Goal: Task Accomplishment & Management: Complete application form

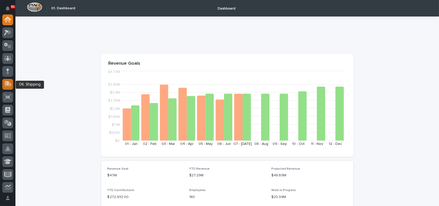
click at [9, 83] on icon at bounding box center [7, 84] width 7 height 6
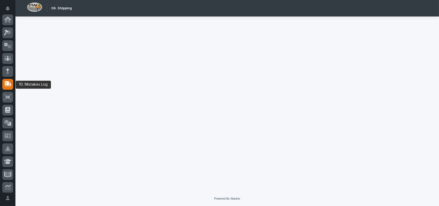
scroll to position [64, 0]
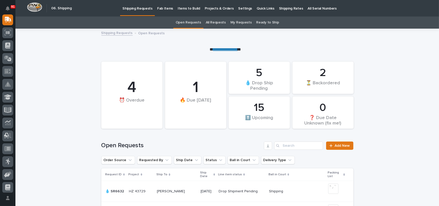
click at [217, 23] on link "All Requests" at bounding box center [216, 22] width 20 height 12
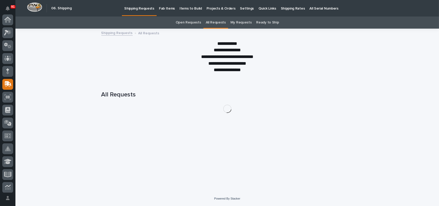
scroll to position [64, 0]
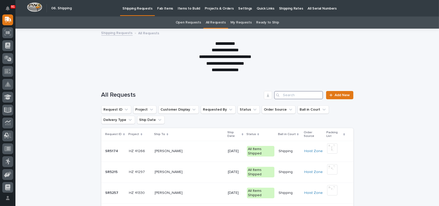
click at [288, 92] on input "Search" at bounding box center [298, 95] width 49 height 8
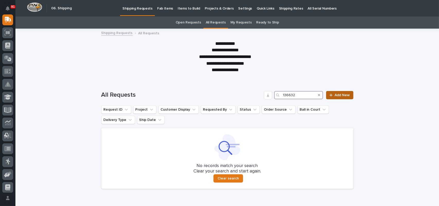
type input "136632"
click at [335, 96] on span "Add New" at bounding box center [342, 95] width 15 height 4
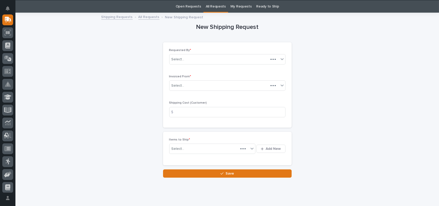
scroll to position [16, 0]
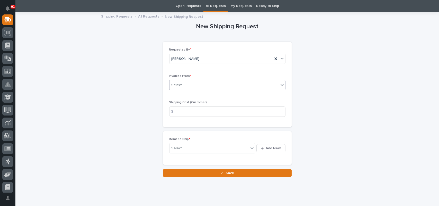
click at [186, 85] on div "Select..." at bounding box center [224, 85] width 109 height 8
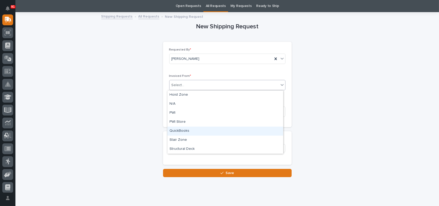
click at [177, 128] on div "QuickBooks" at bounding box center [226, 130] width 116 height 9
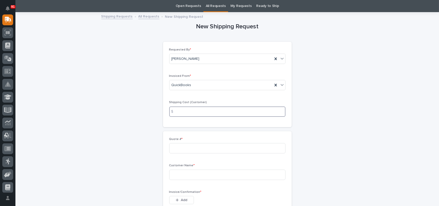
click at [189, 111] on input at bounding box center [227, 111] width 116 height 10
click at [194, 148] on input at bounding box center [227, 148] width 116 height 10
type input "136632"
click at [203, 174] on input at bounding box center [227, 174] width 116 height 10
type input "[PERSON_NAME]"
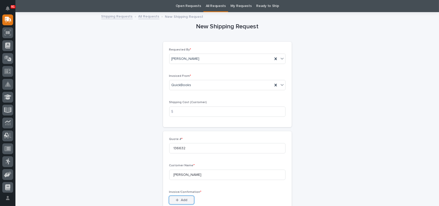
click at [184, 199] on span "Add" at bounding box center [184, 199] width 6 height 5
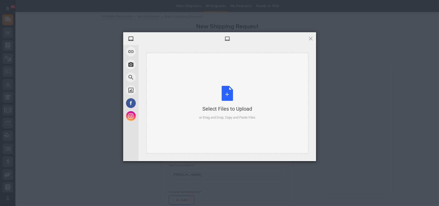
click at [230, 93] on div "Select Files to Upload or Drag and Drop, Copy and Paste Files" at bounding box center [227, 103] width 56 height 34
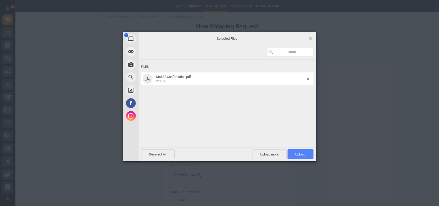
click at [310, 153] on span "Upload 1" at bounding box center [301, 154] width 26 height 10
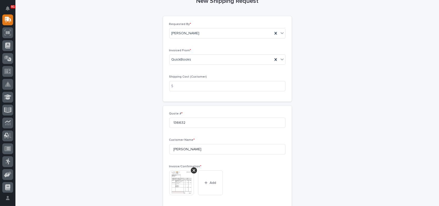
scroll to position [94, 0]
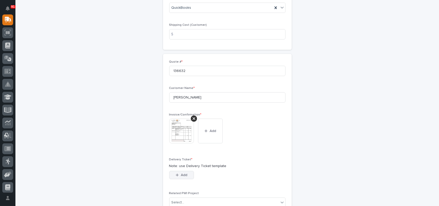
click at [181, 175] on span "Add" at bounding box center [184, 174] width 6 height 5
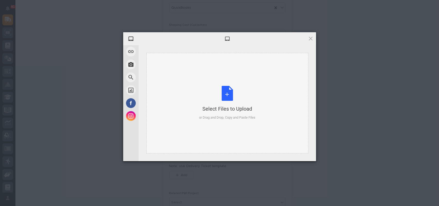
click at [226, 92] on div "Select Files to Upload or Drag and Drop, Copy and Paste Files" at bounding box center [227, 103] width 56 height 34
click at [228, 94] on div "Select Files to Upload or Drag and Drop, Copy and Paste Files" at bounding box center [227, 103] width 56 height 34
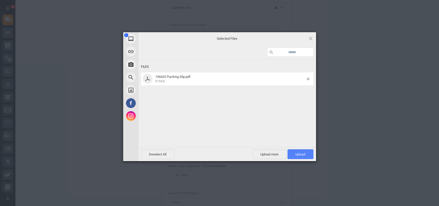
click at [307, 157] on span "Upload 1" at bounding box center [301, 154] width 26 height 10
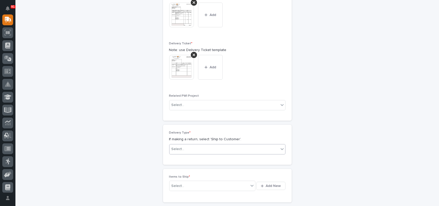
scroll to position [232, 0]
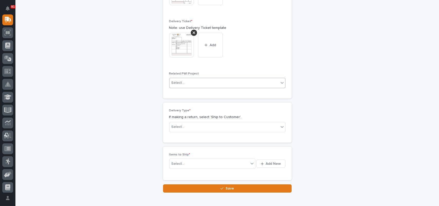
click at [183, 81] on div "Select..." at bounding box center [224, 82] width 109 height 8
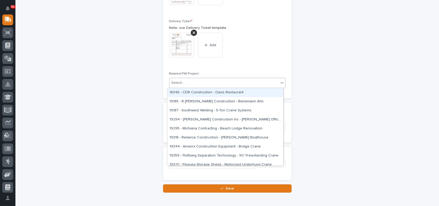
click at [183, 81] on div "Select..." at bounding box center [224, 82] width 109 height 8
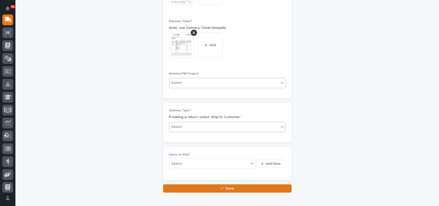
click at [185, 125] on div "Select..." at bounding box center [224, 126] width 109 height 8
click at [181, 138] on div "Ship to Customer" at bounding box center [226, 136] width 116 height 9
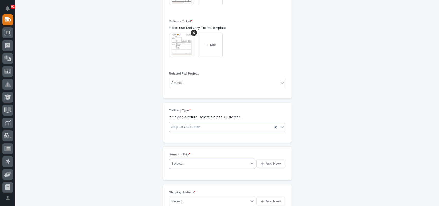
click at [202, 164] on div "Select..." at bounding box center [210, 163] width 80 height 6
click at [275, 164] on span "Add New" at bounding box center [273, 163] width 15 height 5
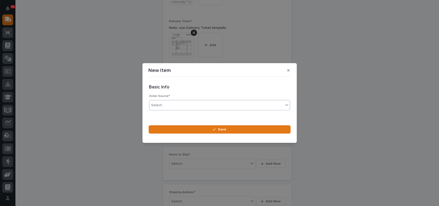
click at [160, 108] on div "Select..." at bounding box center [158, 104] width 13 height 5
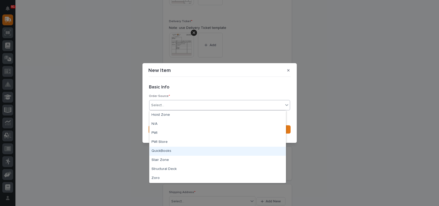
click at [167, 152] on div "QuickBooks" at bounding box center [218, 150] width 137 height 9
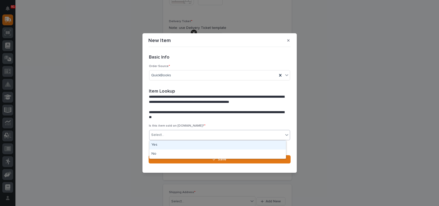
click at [171, 135] on div "Select..." at bounding box center [217, 134] width 134 height 8
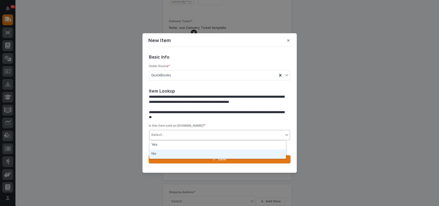
click at [166, 152] on div "No" at bounding box center [218, 153] width 137 height 9
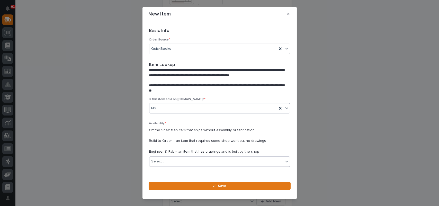
click at [167, 162] on div "Select..." at bounding box center [217, 161] width 134 height 8
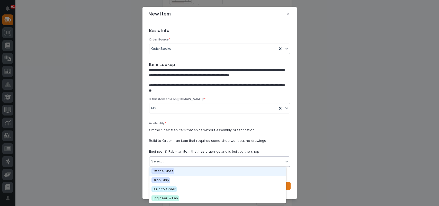
click at [163, 170] on span "Off the Shelf" at bounding box center [163, 171] width 23 height 6
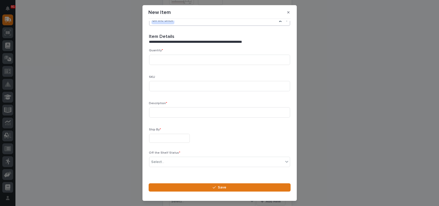
scroll to position [151, 0]
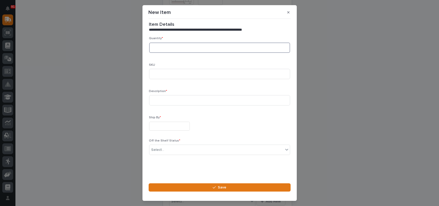
click at [166, 47] on input at bounding box center [219, 47] width 141 height 10
type input "1"
type input "s3klas-25"
type input "2"
type input "secondary brake device"
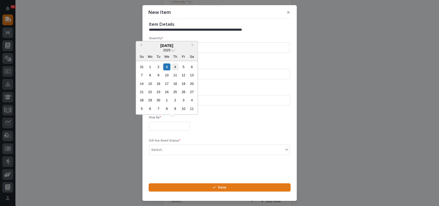
click at [175, 66] on div "4" at bounding box center [175, 66] width 7 height 7
type input "**********"
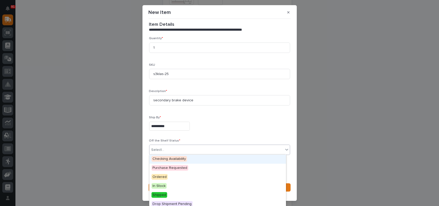
click at [169, 148] on div "Select..." at bounding box center [217, 149] width 134 height 8
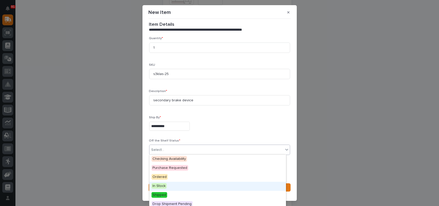
click at [163, 186] on span "In Stock" at bounding box center [159, 186] width 15 height 6
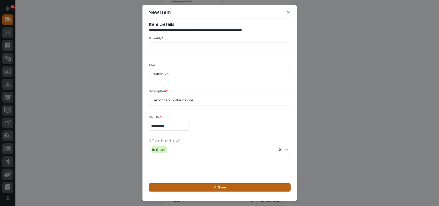
click at [221, 187] on span "Save" at bounding box center [222, 187] width 8 height 5
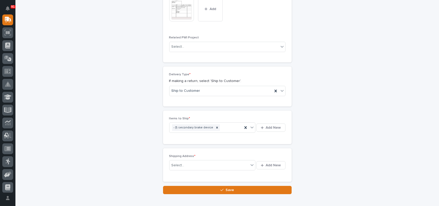
scroll to position [296, 0]
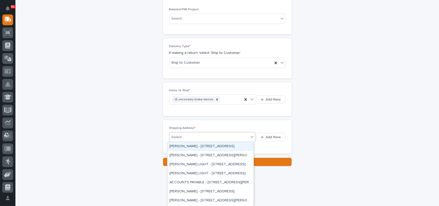
click at [200, 136] on div "Select..." at bounding box center [210, 137] width 80 height 8
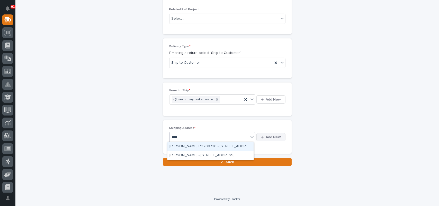
type input "****"
click at [272, 135] on span "Add New" at bounding box center [273, 137] width 15 height 5
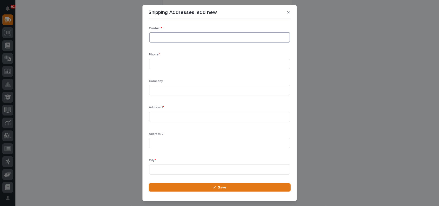
click at [173, 34] on input at bounding box center [219, 37] width 141 height 10
type input "Service Manager"
type input "[PHONE_NUMBER]"
type input "Hoosier Crane"
type input "[STREET_ADDRESS]"
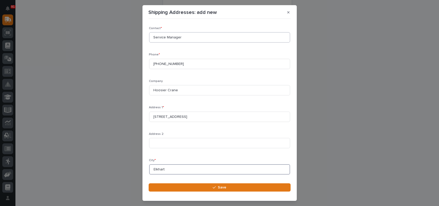
type input "Elkhart"
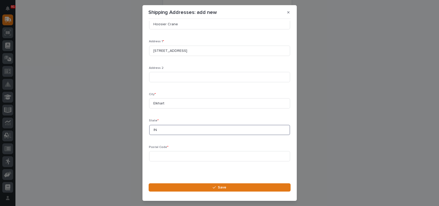
type input "IN"
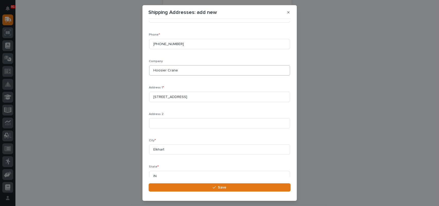
scroll to position [14, 0]
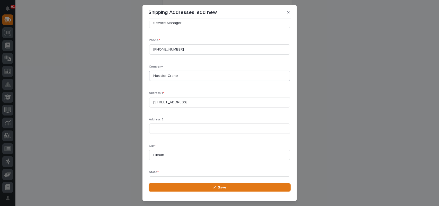
type input "46517"
click at [191, 76] on input "Hoosier Crane" at bounding box center [219, 76] width 141 height 10
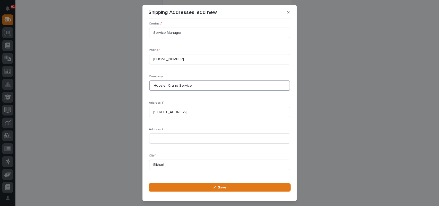
scroll to position [0, 0]
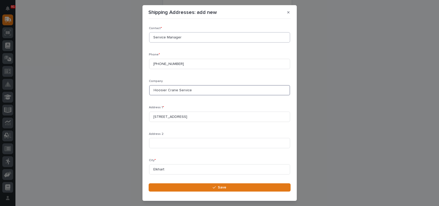
type input "Hoosier Crane Service"
click at [190, 37] on input "Service Manager" at bounding box center [219, 37] width 141 height 10
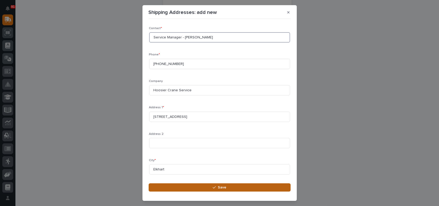
type input "Service Manager - [PERSON_NAME]"
click at [233, 188] on button "Save" at bounding box center [220, 187] width 142 height 8
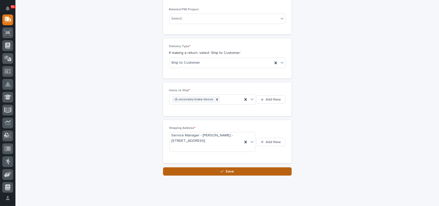
click at [234, 172] on button "Save" at bounding box center [227, 171] width 129 height 8
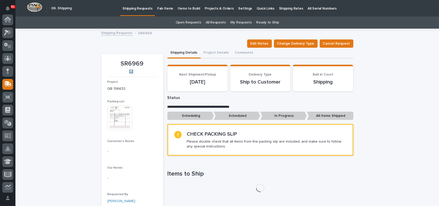
scroll to position [64, 0]
